Goal: Check status

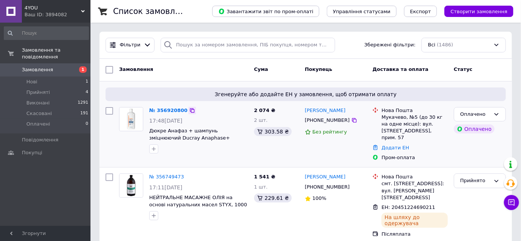
click at [189, 109] on icon at bounding box center [192, 110] width 6 height 6
click at [485, 114] on div "Оплачено" at bounding box center [475, 114] width 30 height 8
click at [173, 110] on link "№ 356920800" at bounding box center [168, 110] width 38 height 6
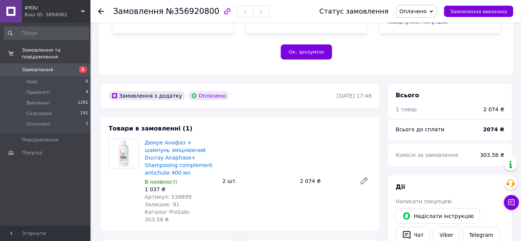
scroll to position [205, 0]
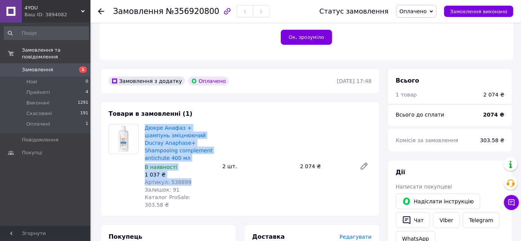
drag, startPoint x: 195, startPoint y: 159, endPoint x: 144, endPoint y: 113, distance: 68.6
click at [144, 123] on div "Дюкре Анафаз + шампунь зміцнюючий Ducray Anaphase+ Shampooing complement antich…" at bounding box center [181, 166] width 78 height 87
copy div "Дюкре Анафаз + шампунь зміцнюючий Ducray Anaphase+ Shampooing complement antich…"
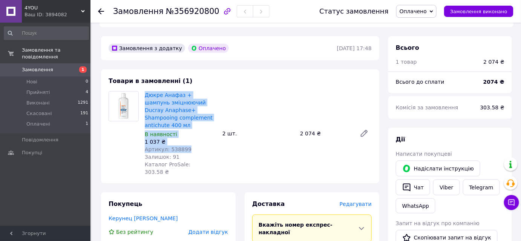
scroll to position [137, 0]
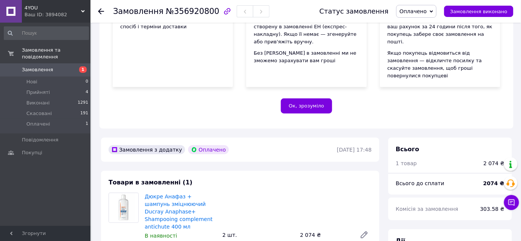
click at [104, 9] on div at bounding box center [105, 11] width 15 height 23
click at [100, 12] on use at bounding box center [101, 11] width 6 height 6
